Goal: Task Accomplishment & Management: Use online tool/utility

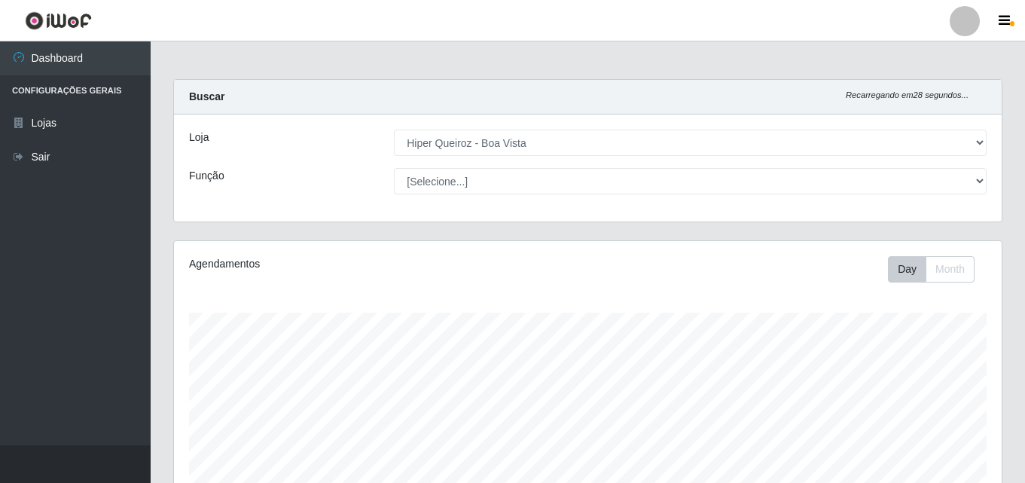
select select "514"
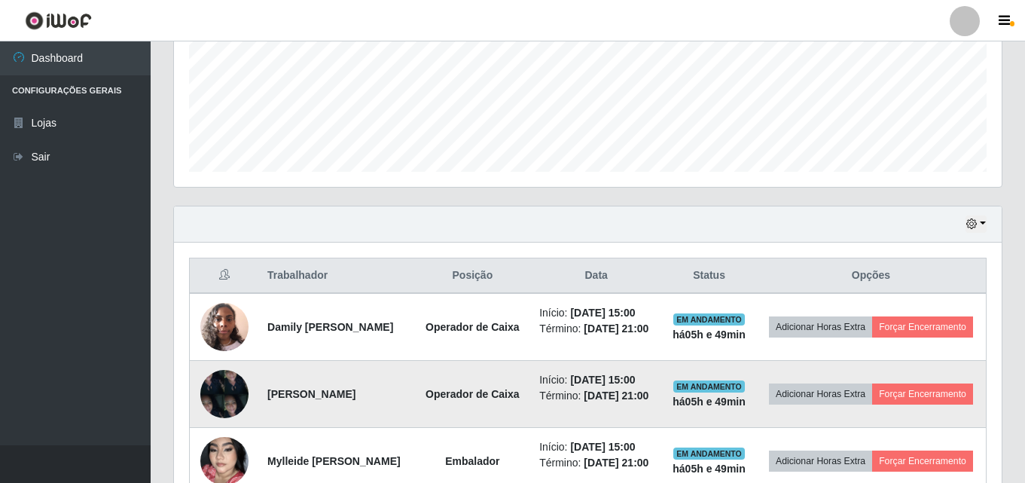
scroll to position [452, 0]
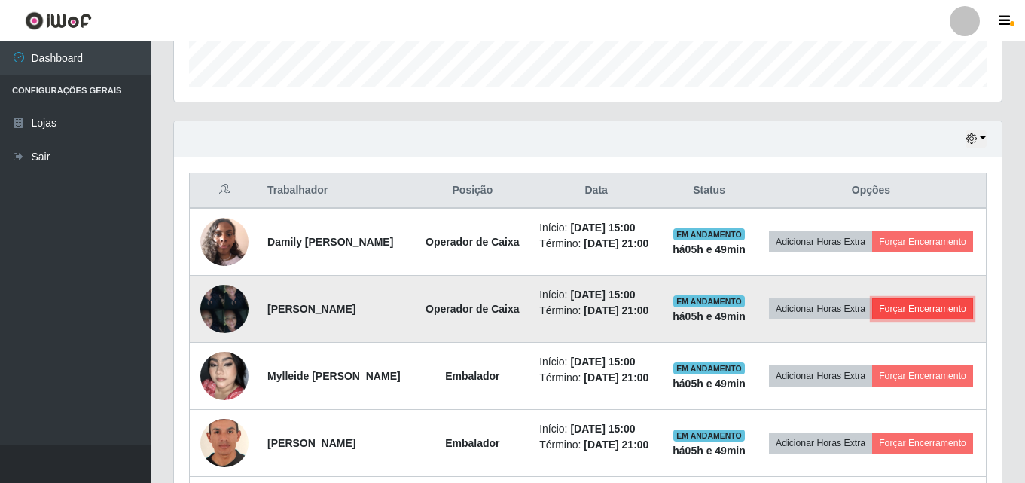
click at [895, 319] on button "Forçar Encerramento" at bounding box center [922, 308] width 101 height 21
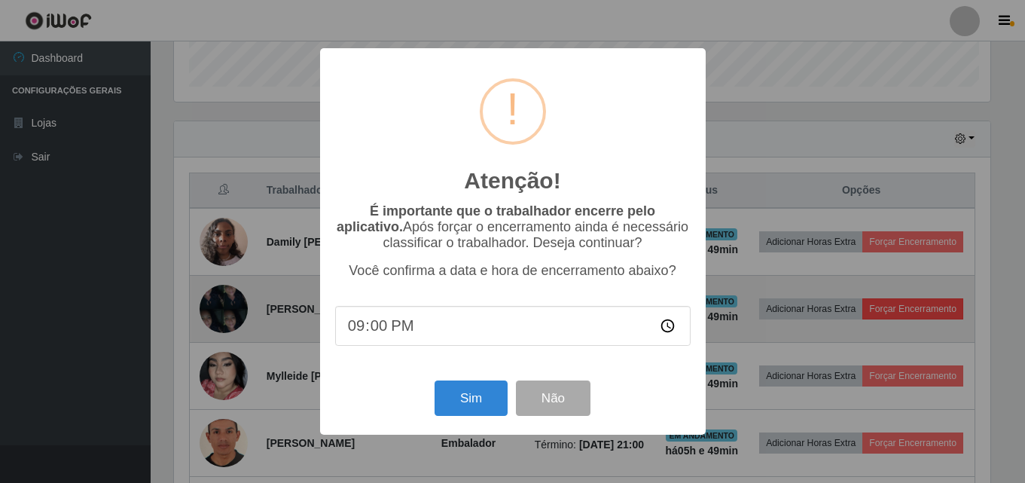
scroll to position [313, 820]
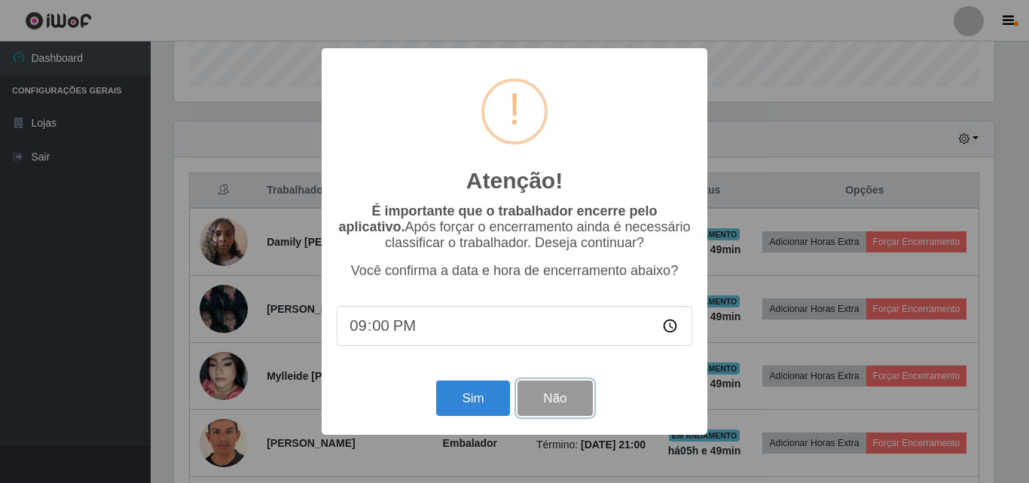
click at [580, 396] on button "Não" at bounding box center [554, 397] width 75 height 35
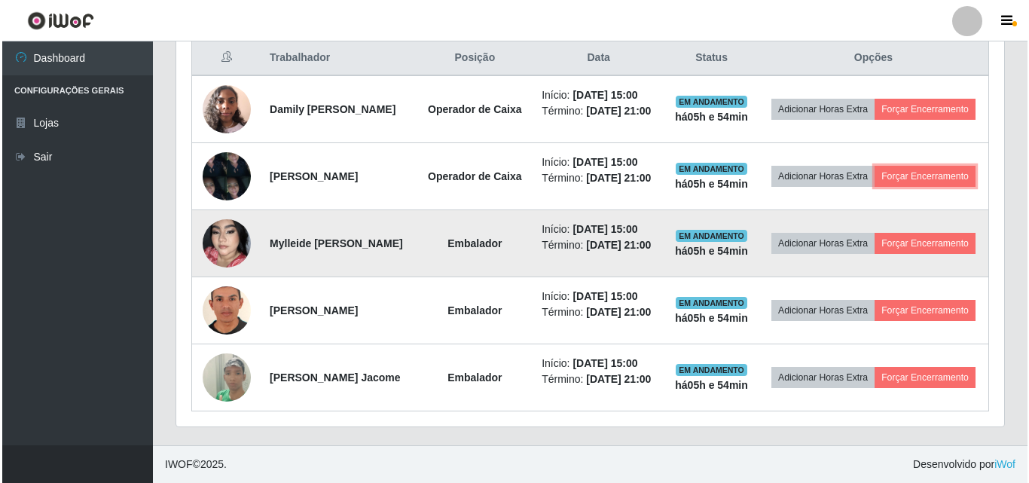
scroll to position [602, 0]
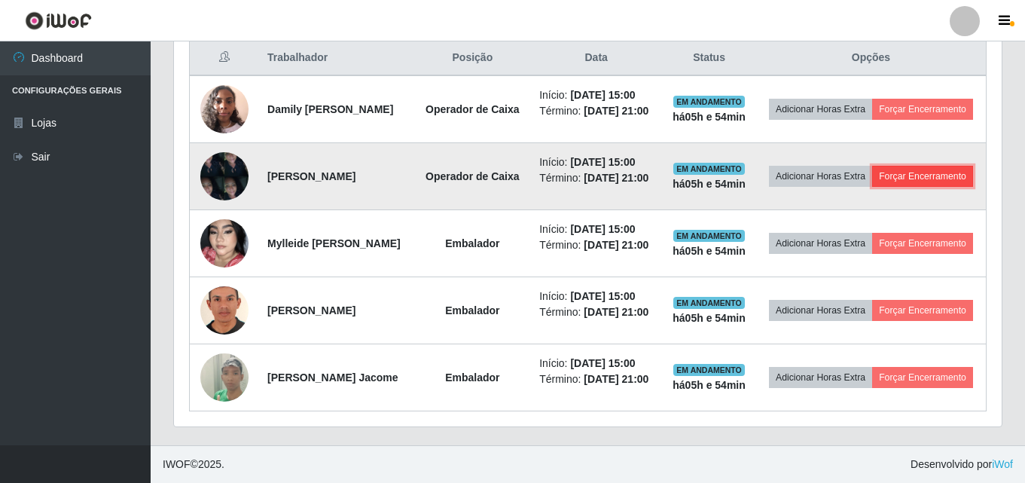
click at [872, 187] on button "Forçar Encerramento" at bounding box center [922, 176] width 101 height 21
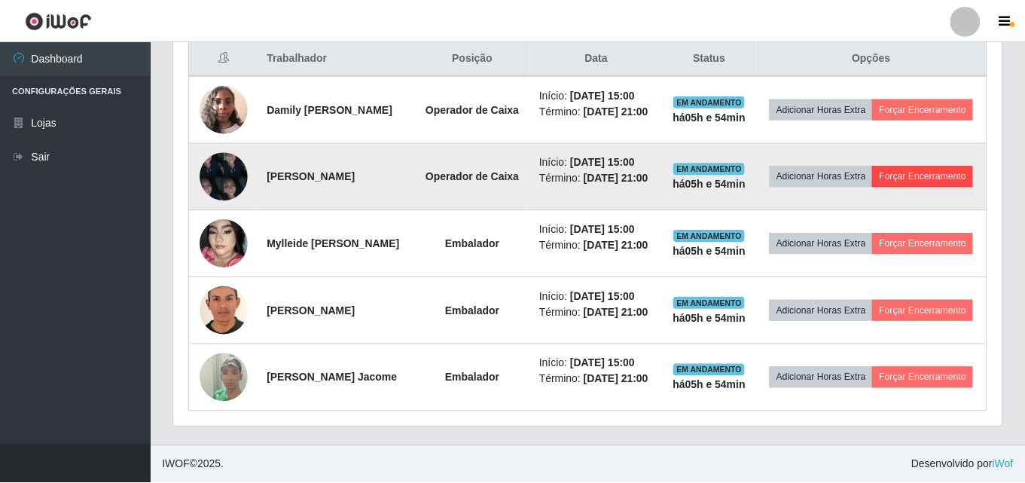
scroll to position [313, 820]
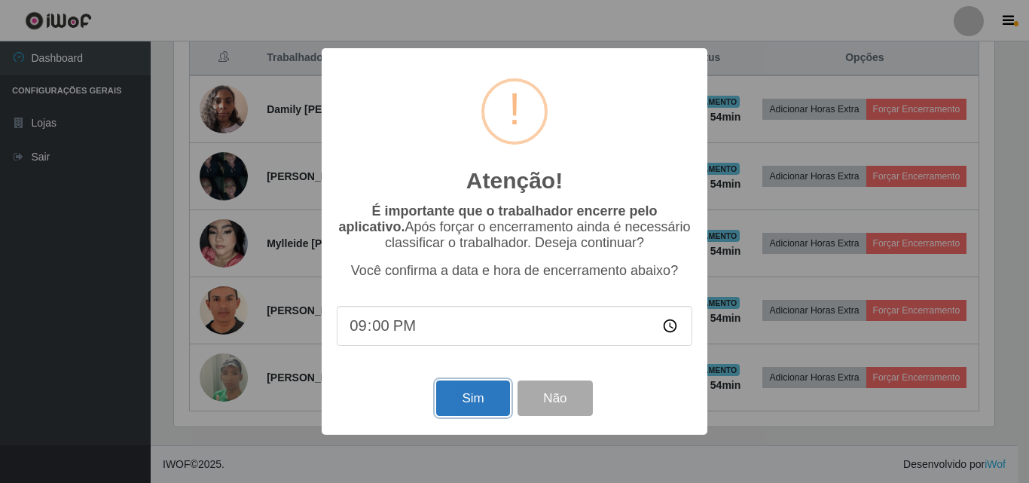
click at [477, 401] on button "Sim" at bounding box center [472, 397] width 73 height 35
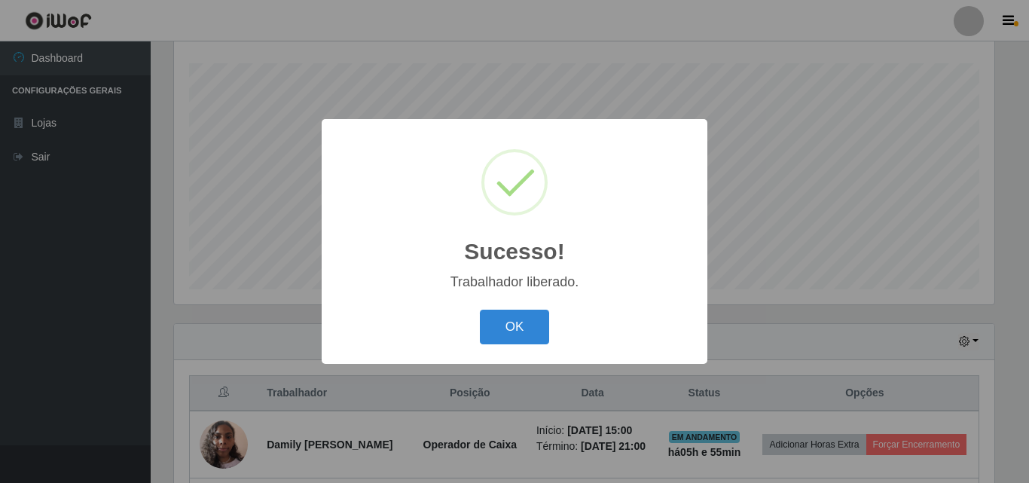
click at [536, 346] on div "OK Cancel" at bounding box center [514, 326] width 355 height 43
click at [529, 340] on button "OK" at bounding box center [515, 327] width 70 height 35
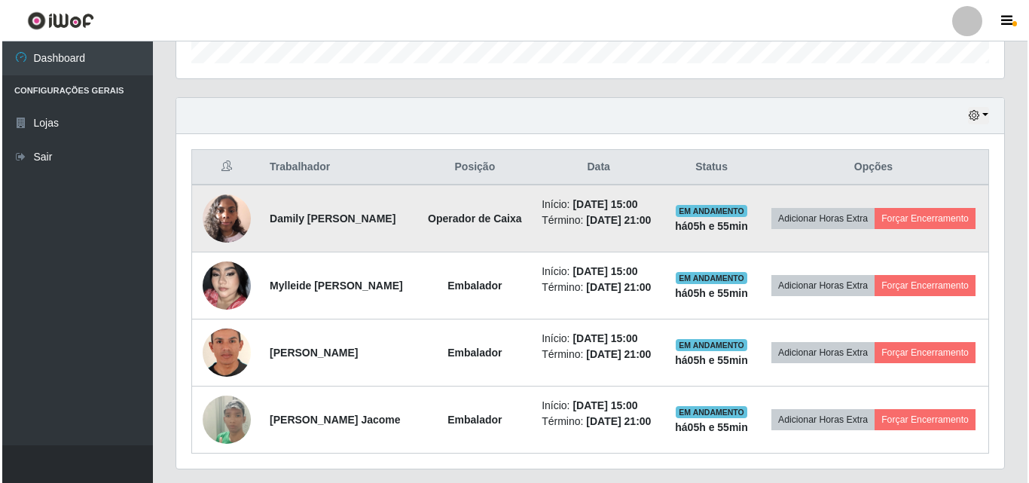
scroll to position [550, 0]
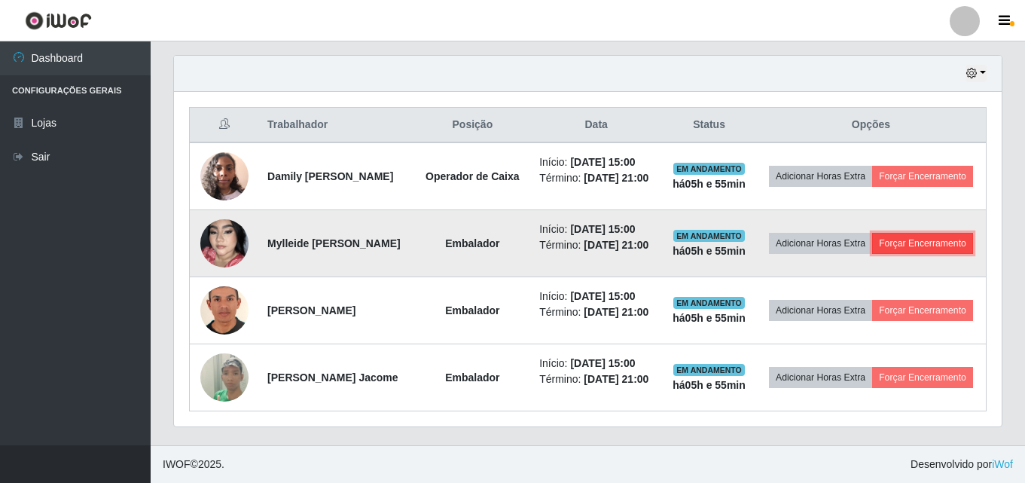
click at [883, 254] on button "Forçar Encerramento" at bounding box center [922, 243] width 101 height 21
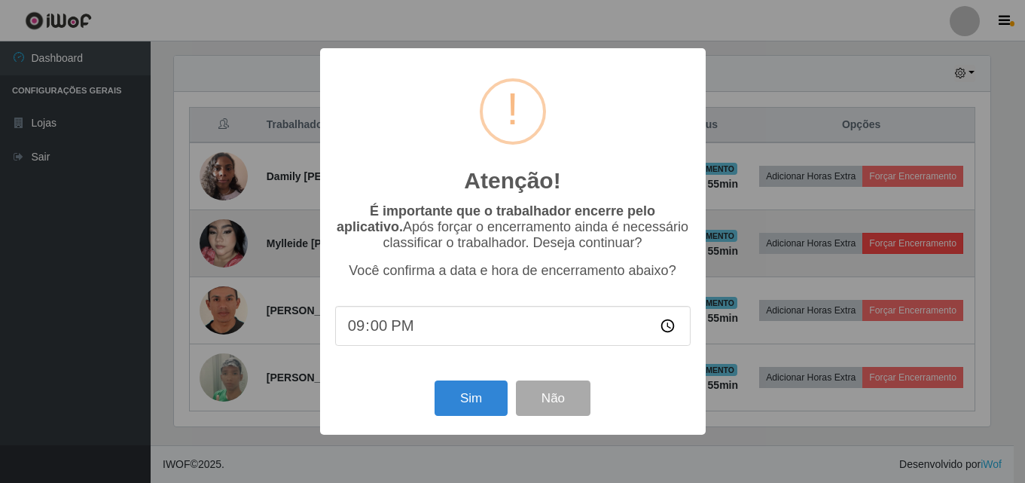
scroll to position [313, 820]
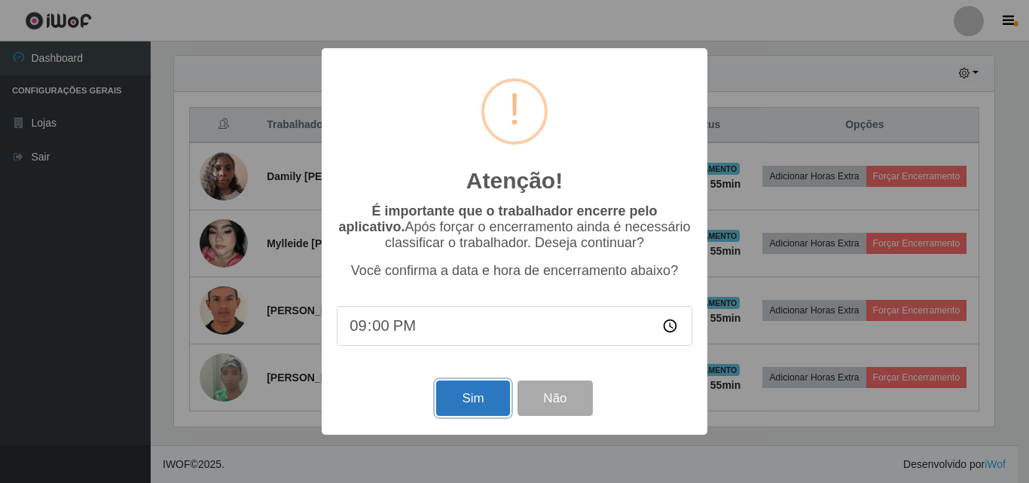
click at [468, 395] on button "Sim" at bounding box center [472, 397] width 73 height 35
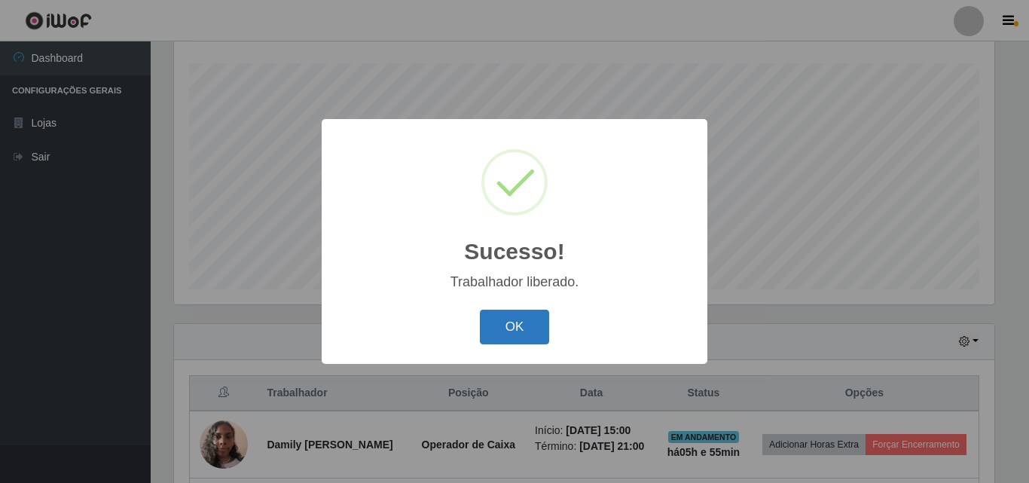
click at [522, 317] on button "OK" at bounding box center [515, 327] width 70 height 35
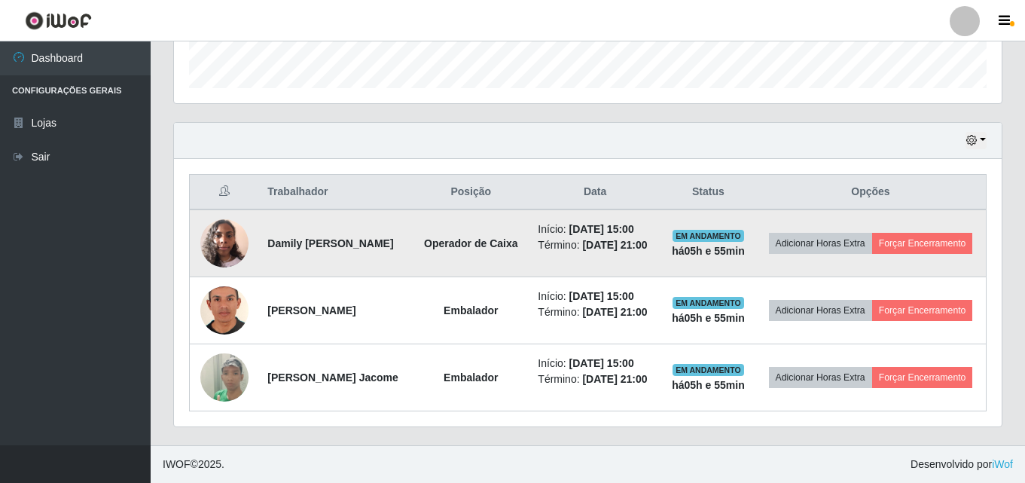
scroll to position [532, 0]
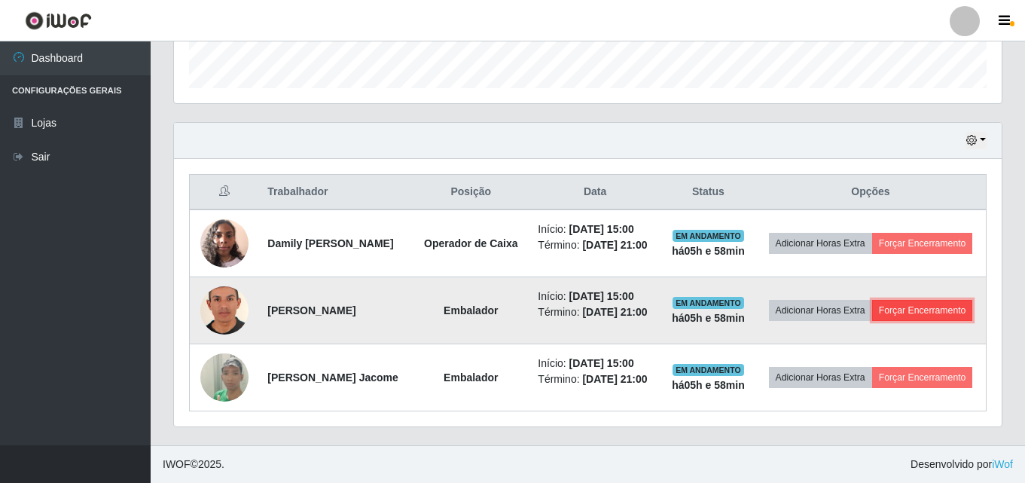
click at [887, 300] on button "Forçar Encerramento" at bounding box center [922, 310] width 101 height 21
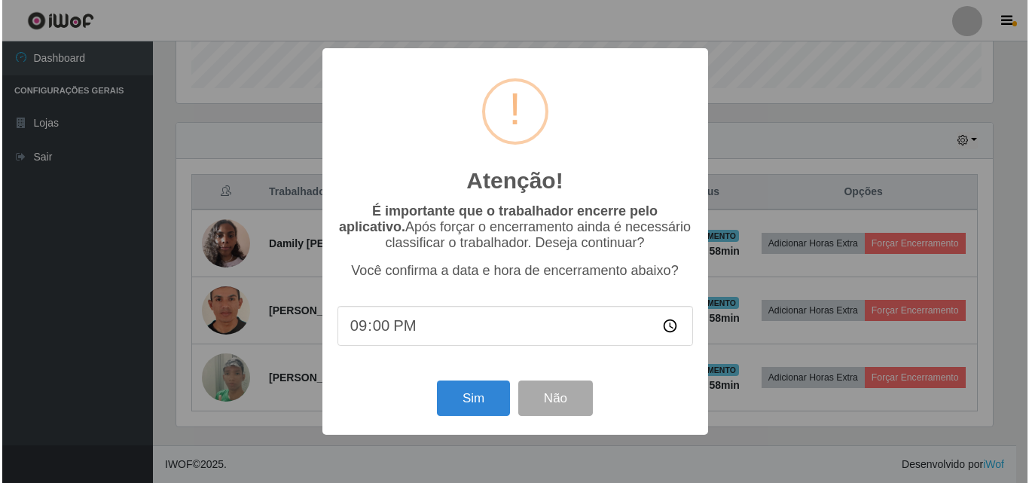
scroll to position [313, 820]
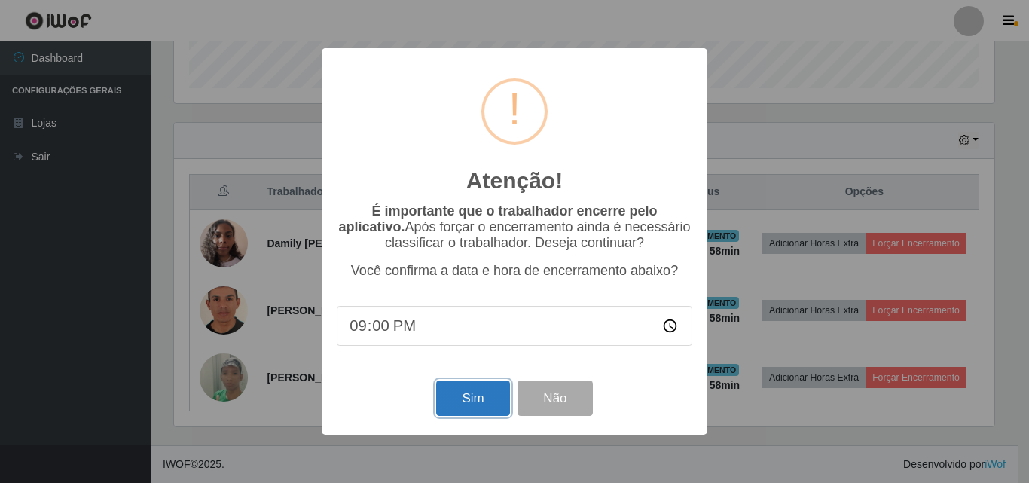
click at [468, 398] on button "Sim" at bounding box center [472, 397] width 73 height 35
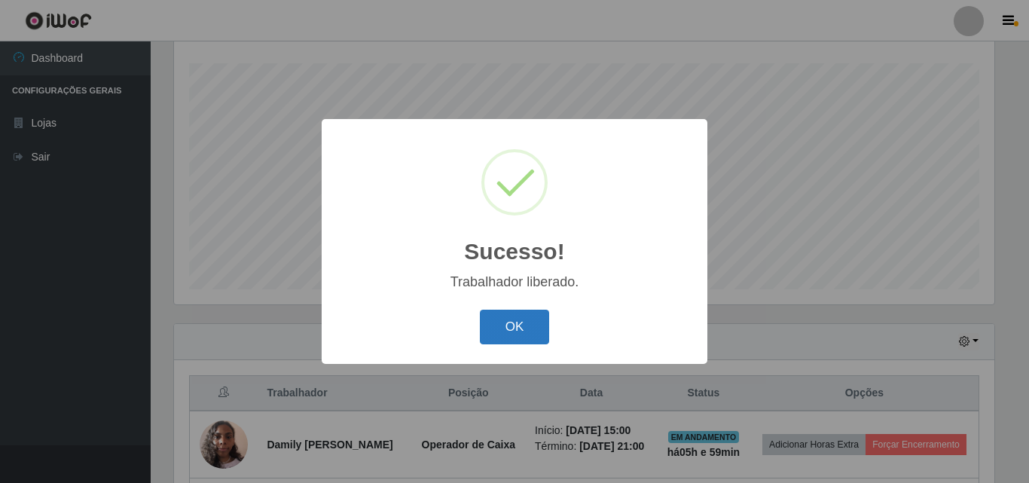
click at [515, 325] on button "OK" at bounding box center [515, 327] width 70 height 35
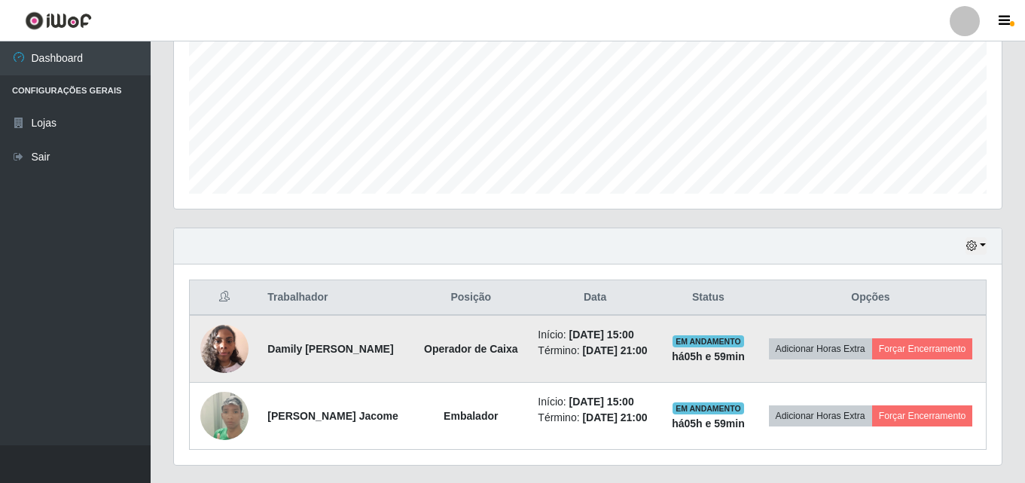
scroll to position [438, 0]
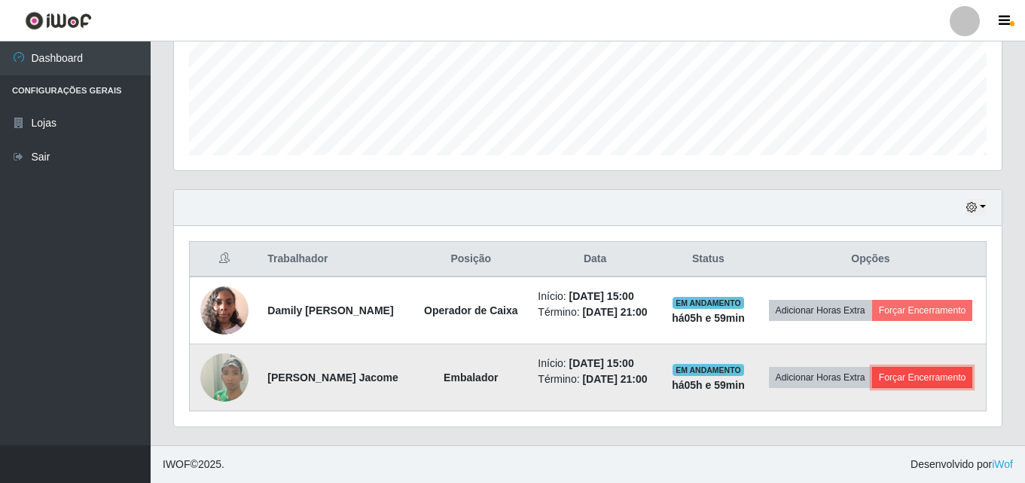
click at [899, 369] on button "Forçar Encerramento" at bounding box center [922, 377] width 101 height 21
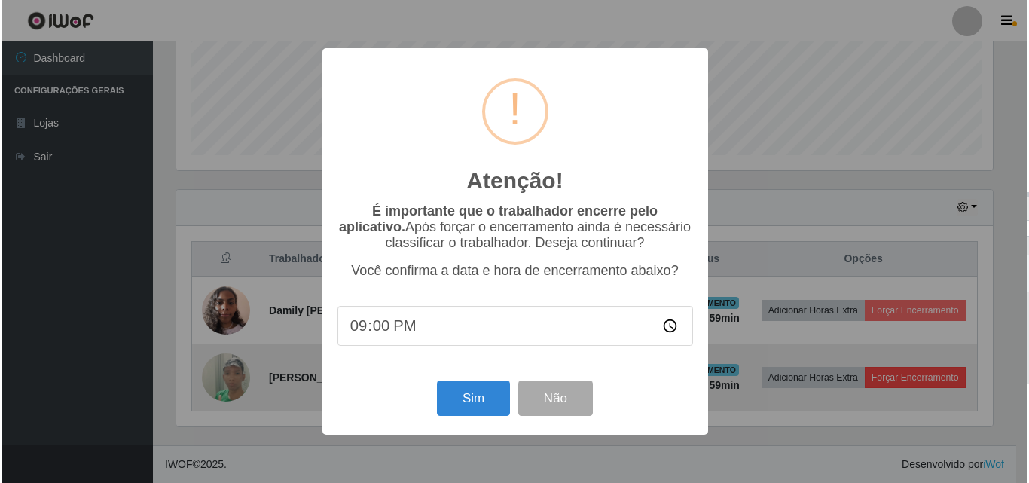
scroll to position [313, 820]
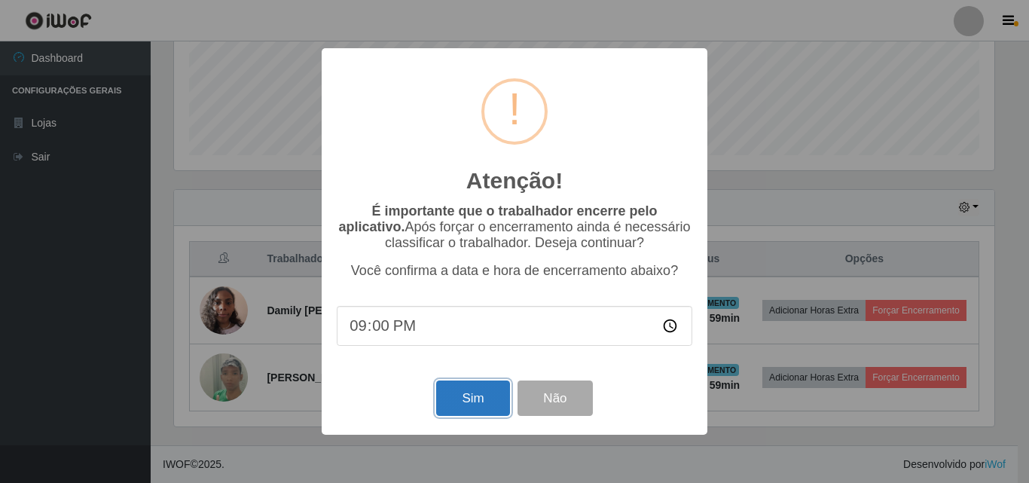
click at [453, 403] on button "Sim" at bounding box center [472, 397] width 73 height 35
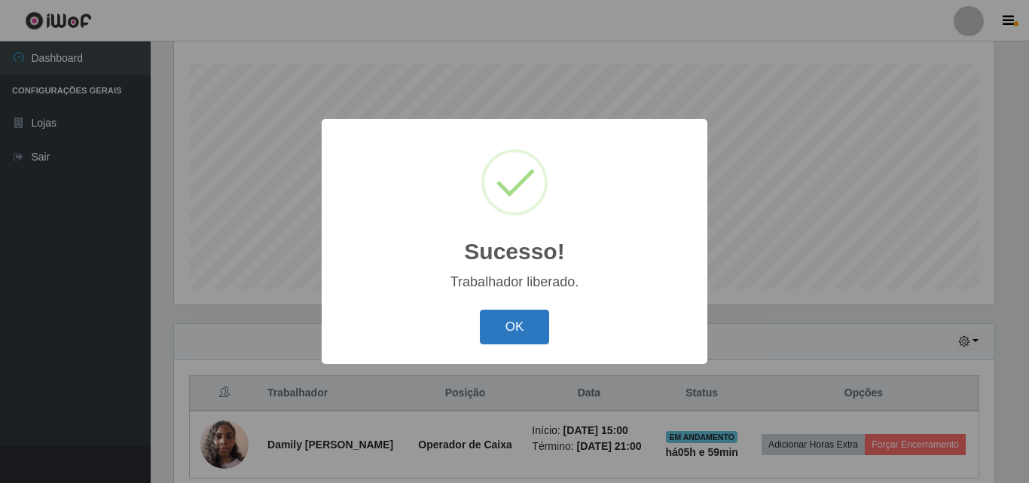
click at [510, 318] on button "OK" at bounding box center [515, 327] width 70 height 35
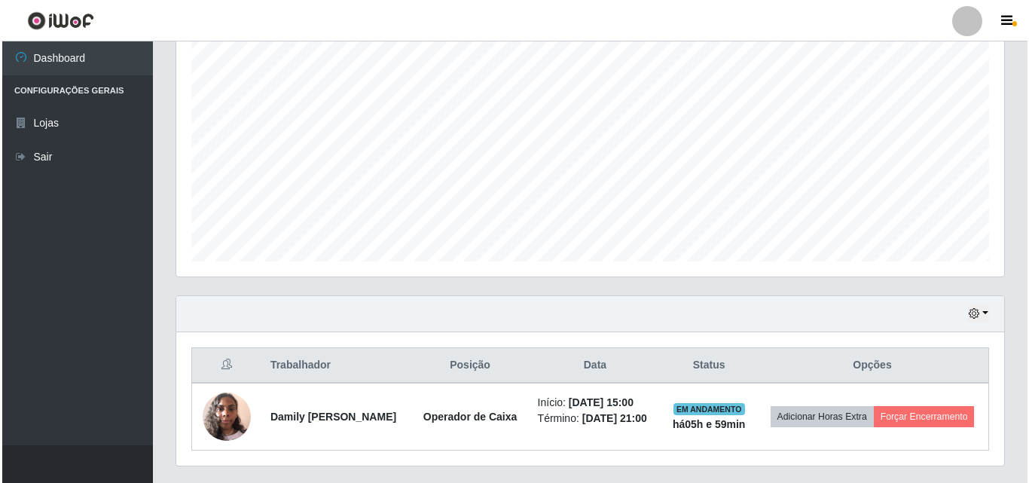
scroll to position [325, 0]
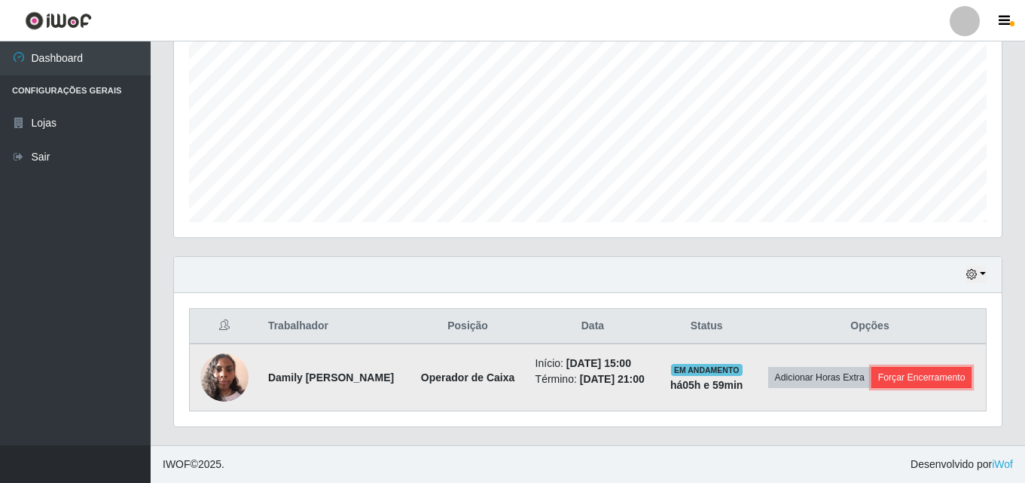
click at [883, 388] on button "Forçar Encerramento" at bounding box center [921, 377] width 101 height 21
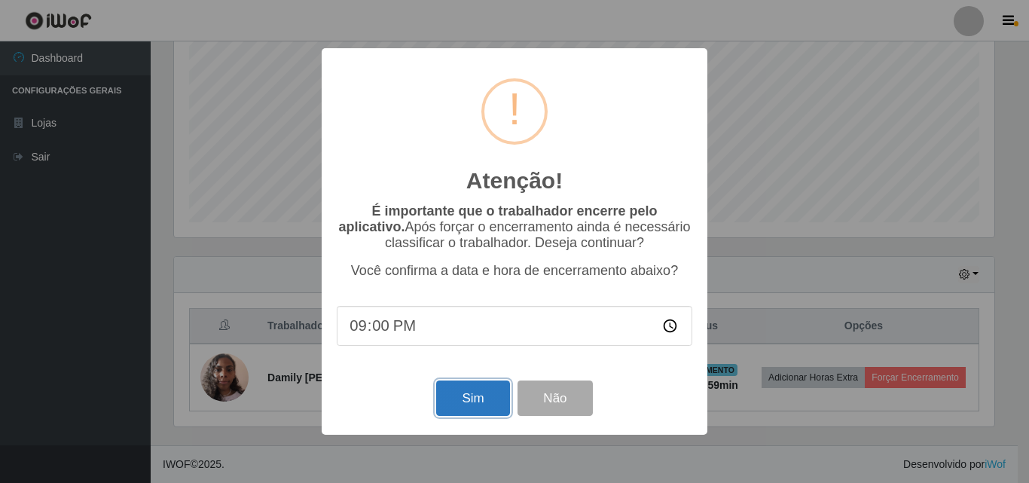
click at [483, 394] on button "Sim" at bounding box center [472, 397] width 73 height 35
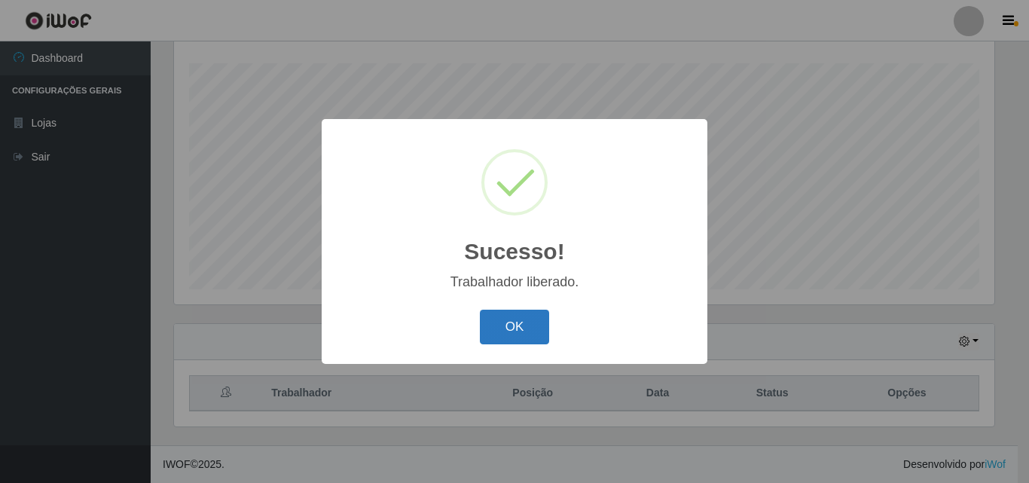
click at [514, 337] on button "OK" at bounding box center [515, 327] width 70 height 35
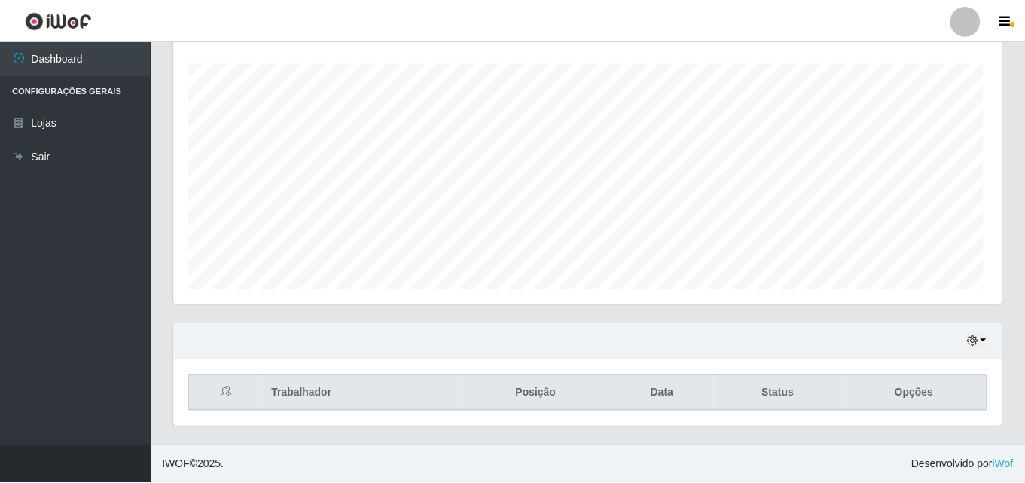
scroll to position [0, 0]
